Goal: Information Seeking & Learning: Learn about a topic

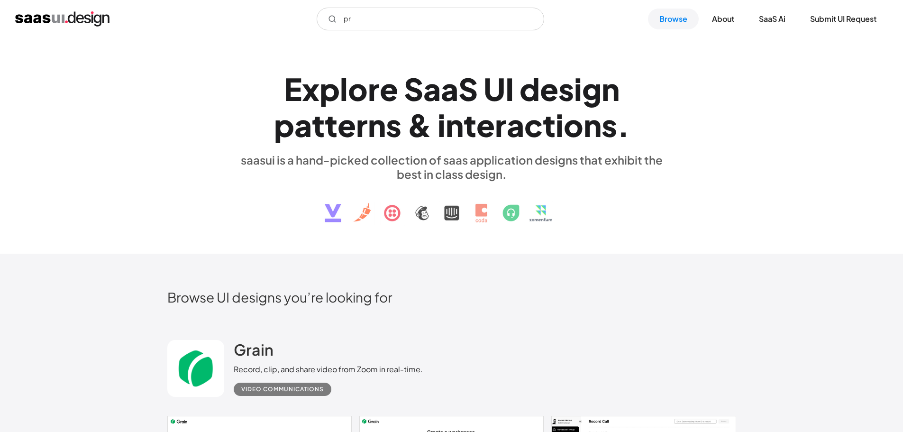
type input "p"
type input "preference"
click at [550, 64] on div "E x p l o r e S a a S U I d e s i g n p a t t e r n s & i n t e r a c t i o n s…" at bounding box center [452, 146] width 436 height 170
click at [479, 16] on input "preference" at bounding box center [431, 19] width 228 height 23
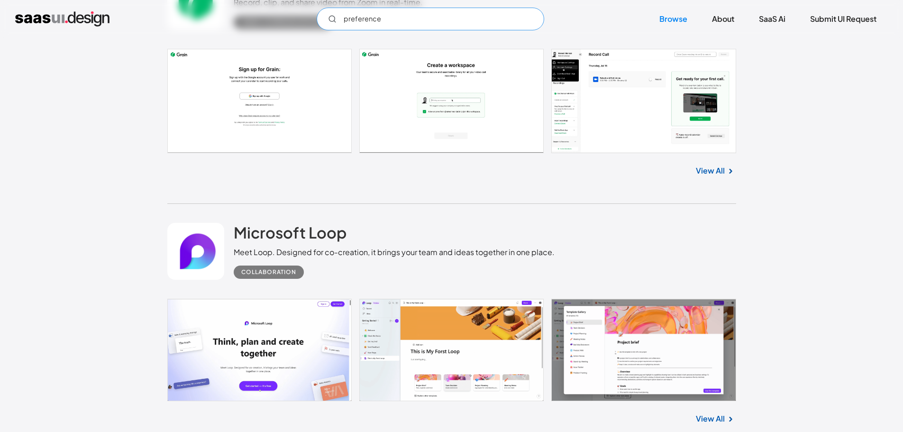
scroll to position [241, 0]
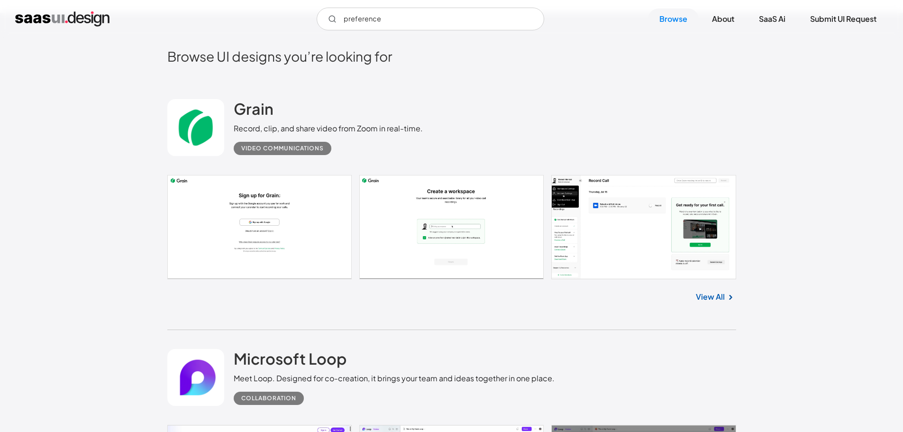
click at [718, 292] on link "View All" at bounding box center [710, 296] width 29 height 11
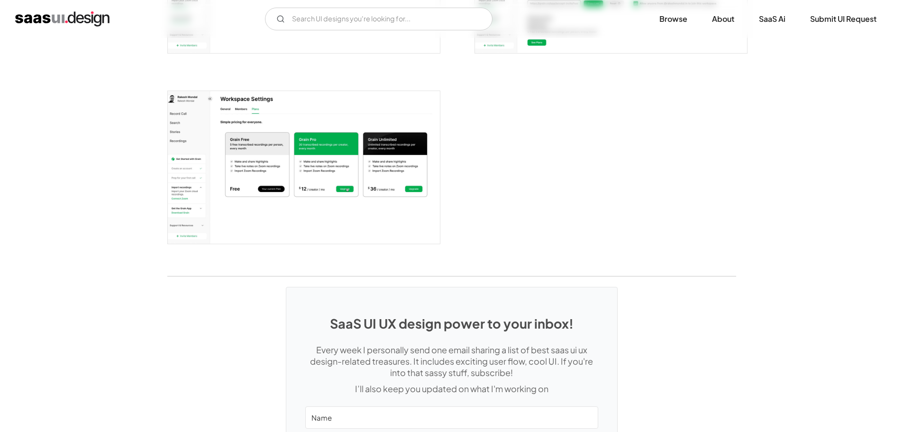
scroll to position [1280, 0]
